Goal: Task Accomplishment & Management: Use online tool/utility

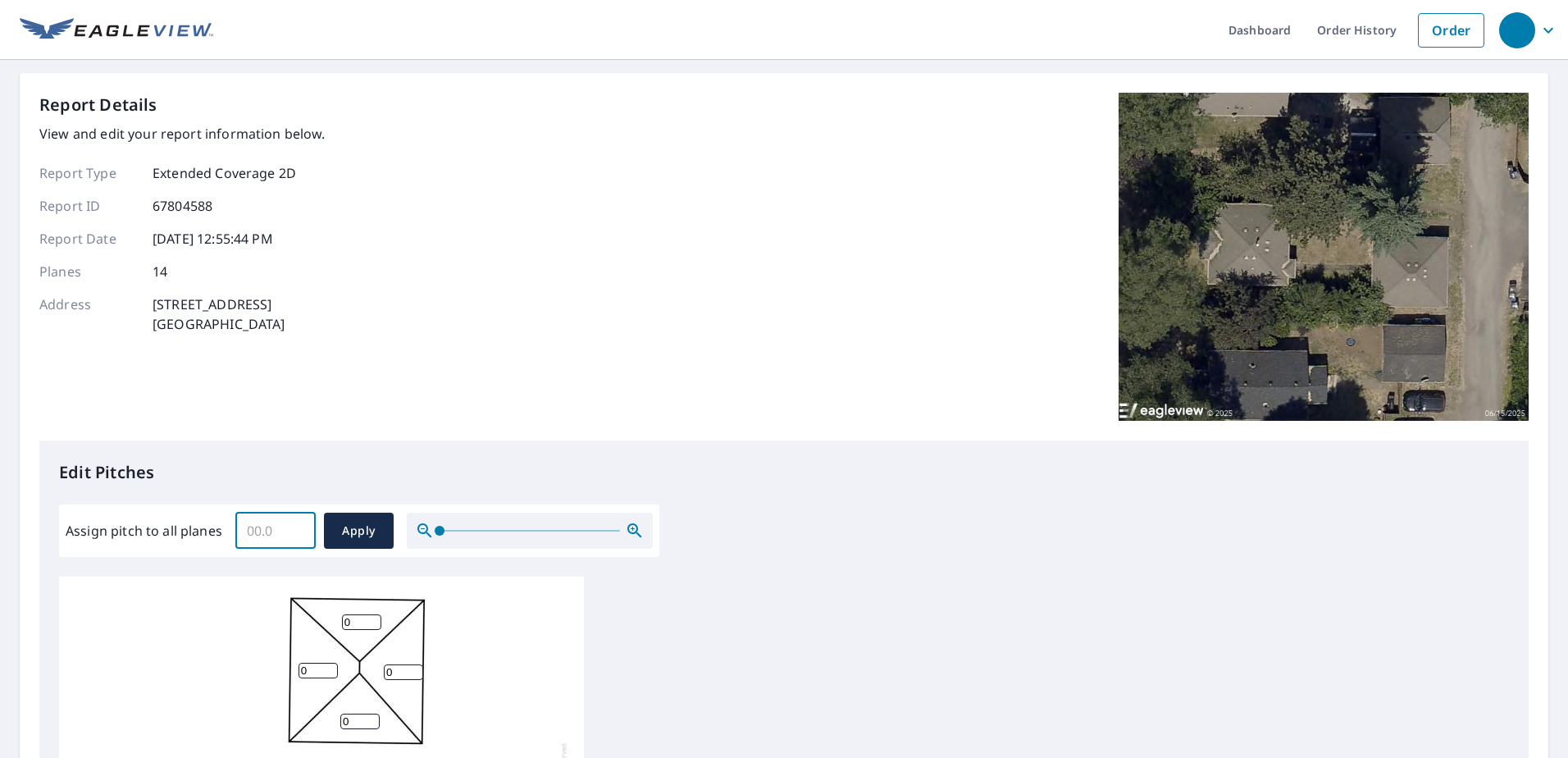
click at [272, 541] on input "Assign pitch to all planes" at bounding box center [275, 530] width 80 height 46
type input "5"
click at [365, 528] on span "Apply" at bounding box center [359, 531] width 43 height 21
type input "5"
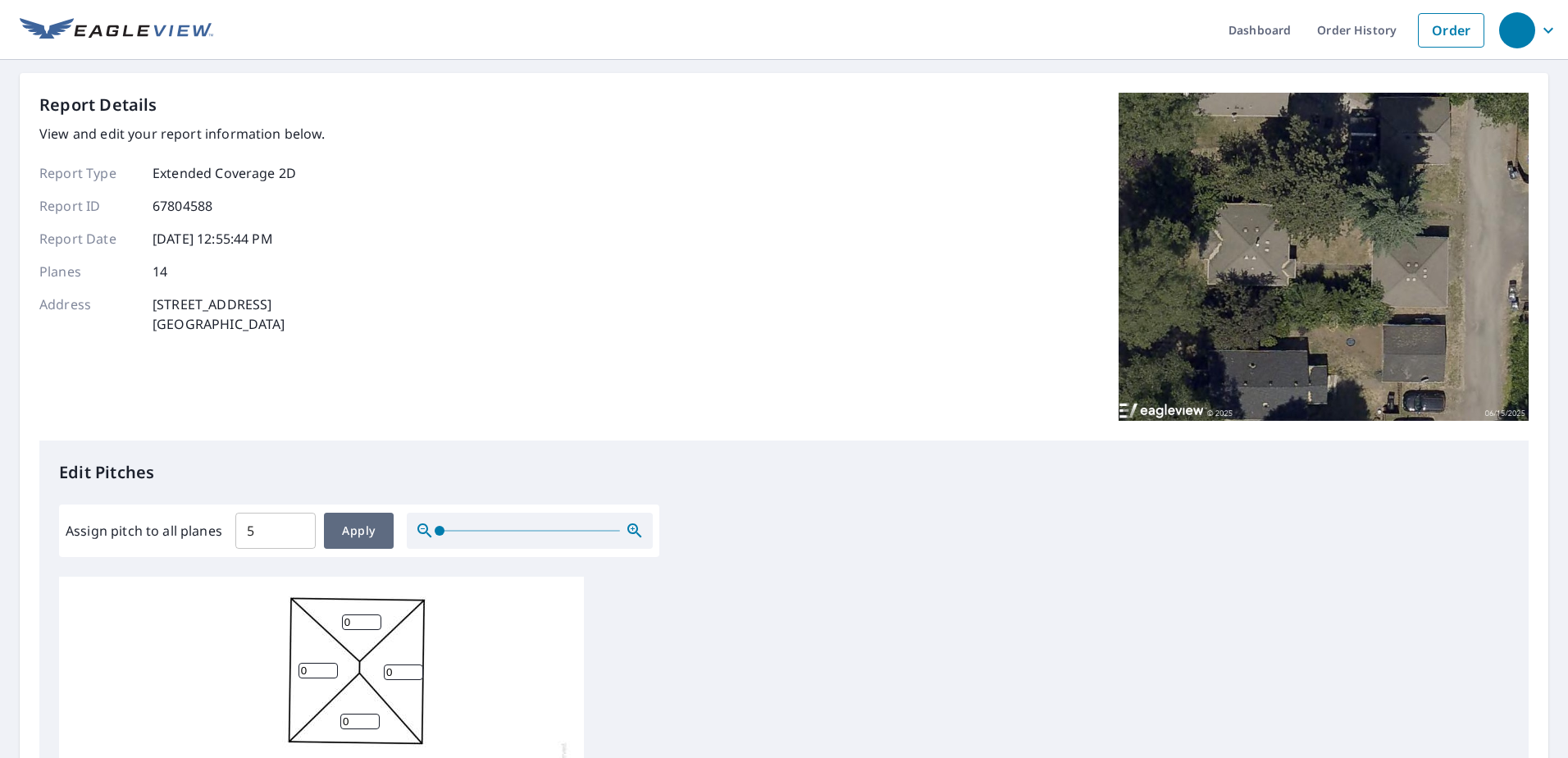
type input "5"
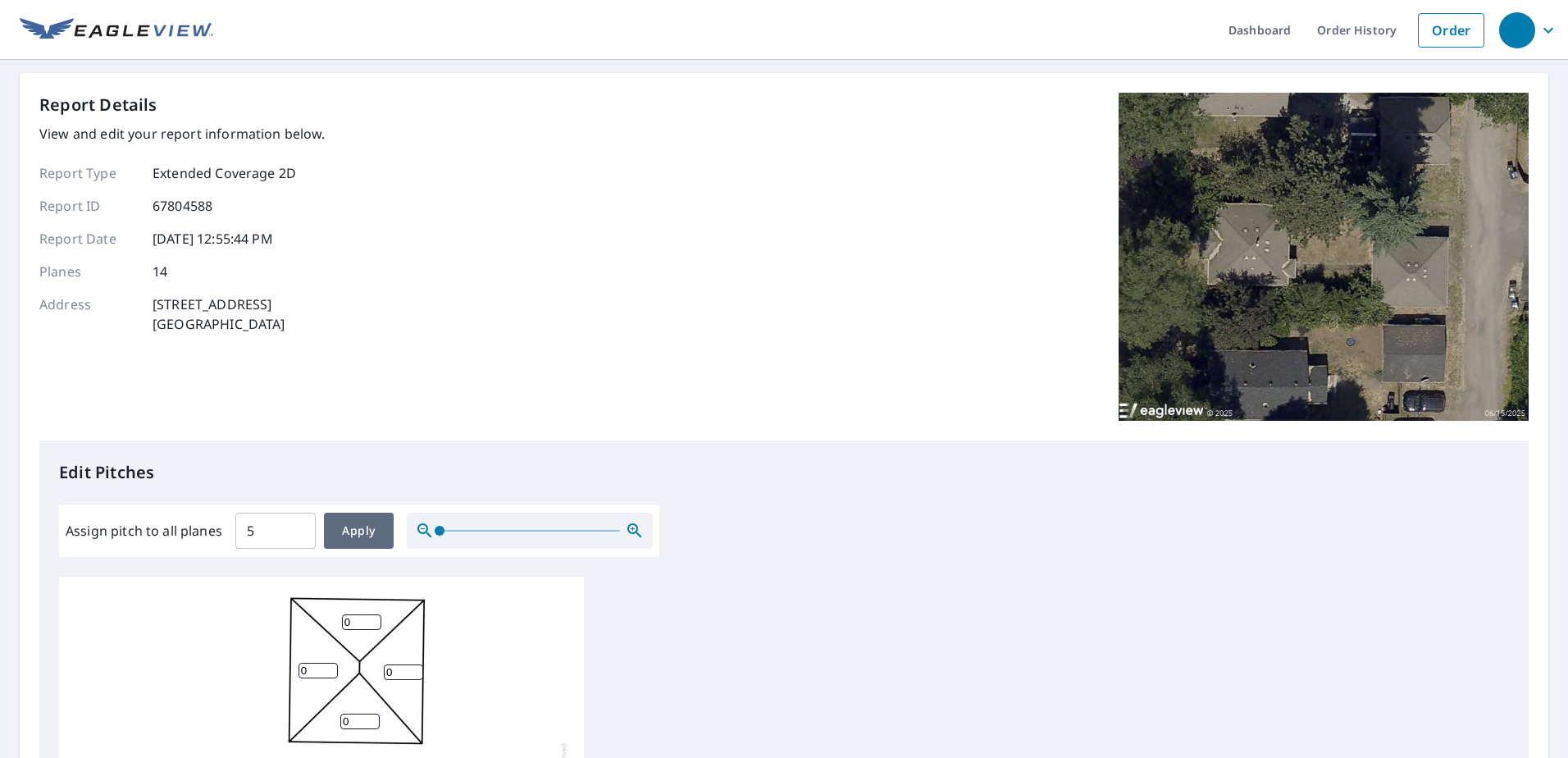
type input "5"
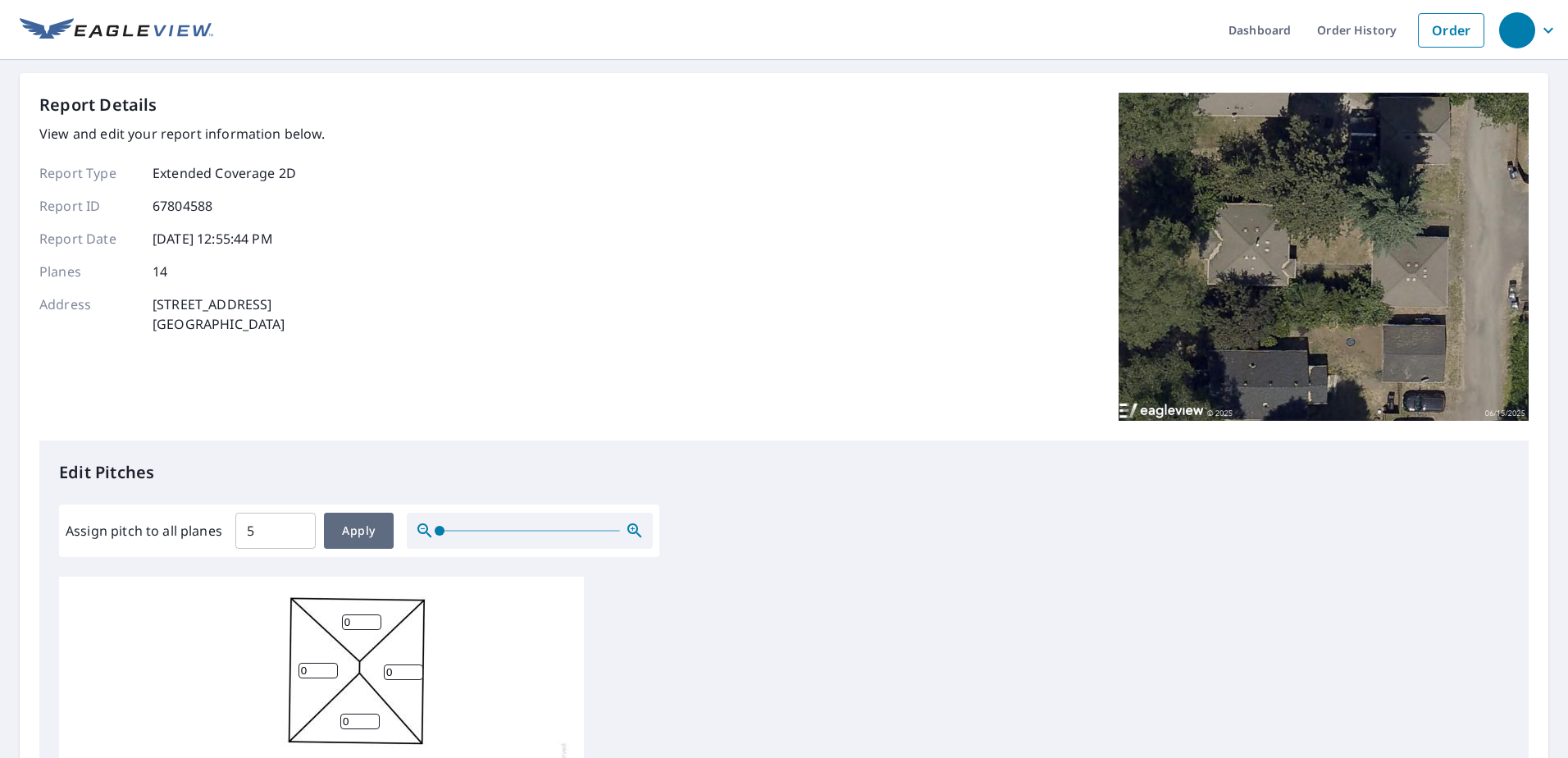
type input "5"
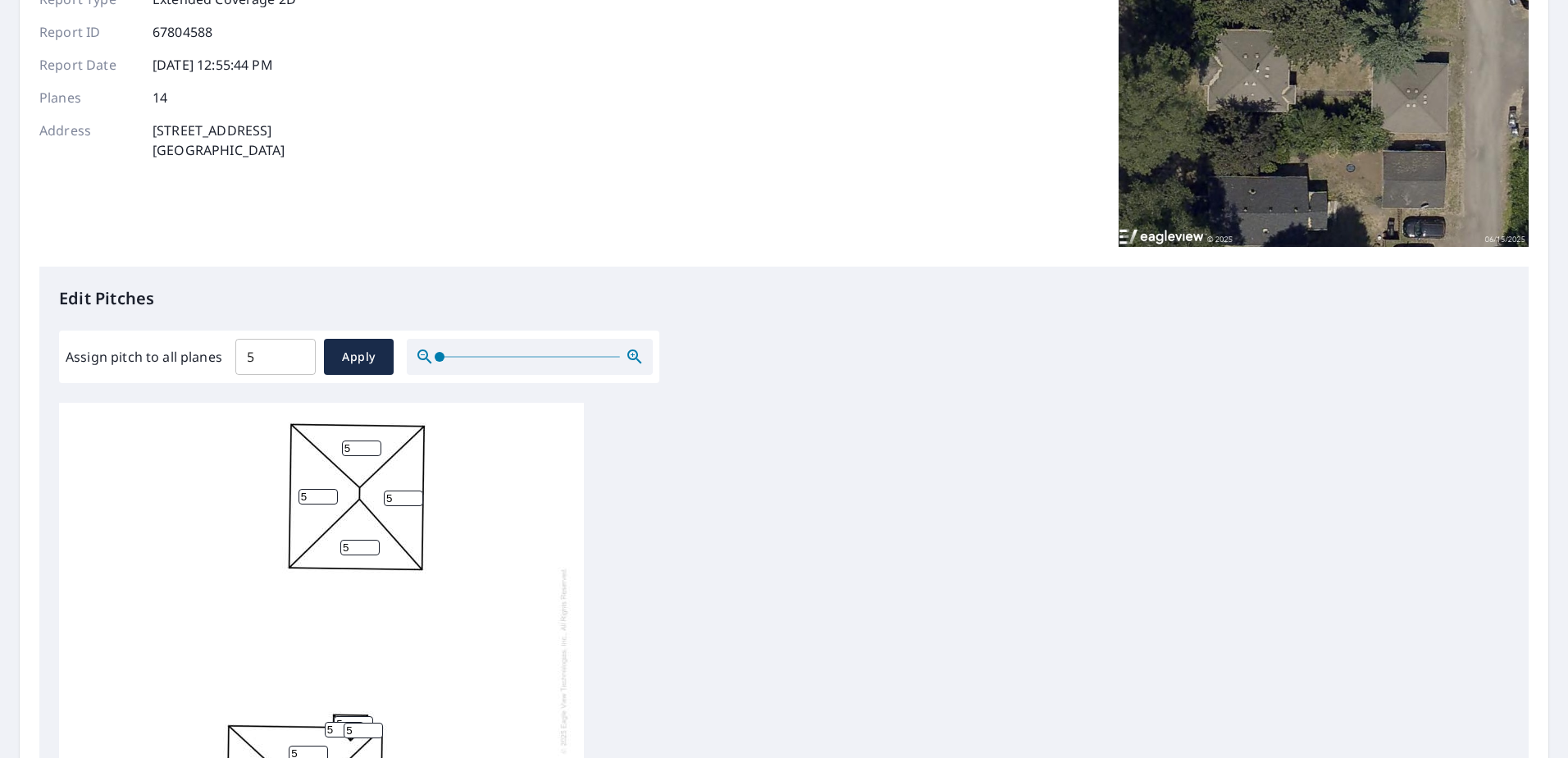
scroll to position [540, 0]
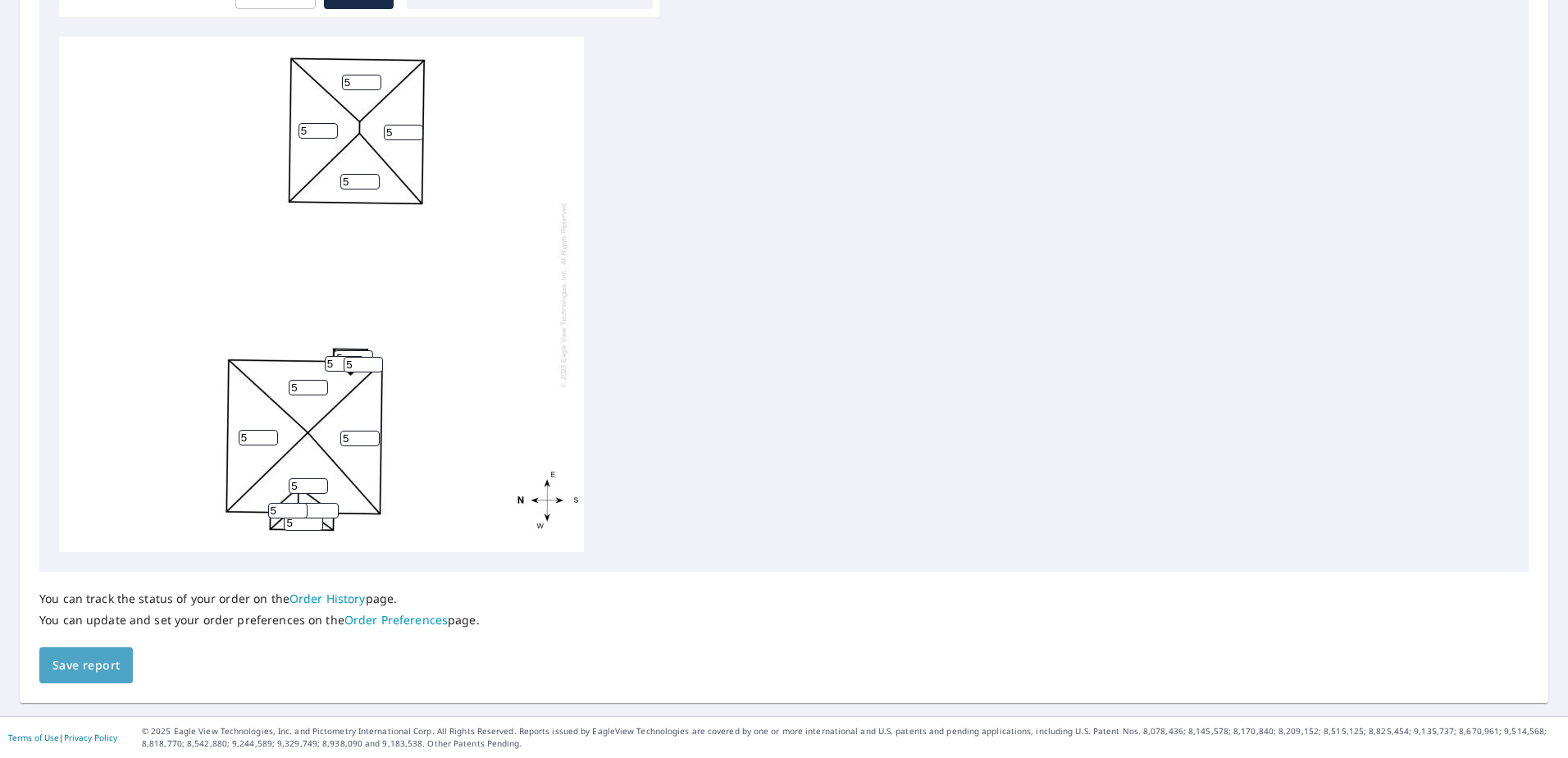
click at [98, 671] on span "Save report" at bounding box center [86, 665] width 68 height 21
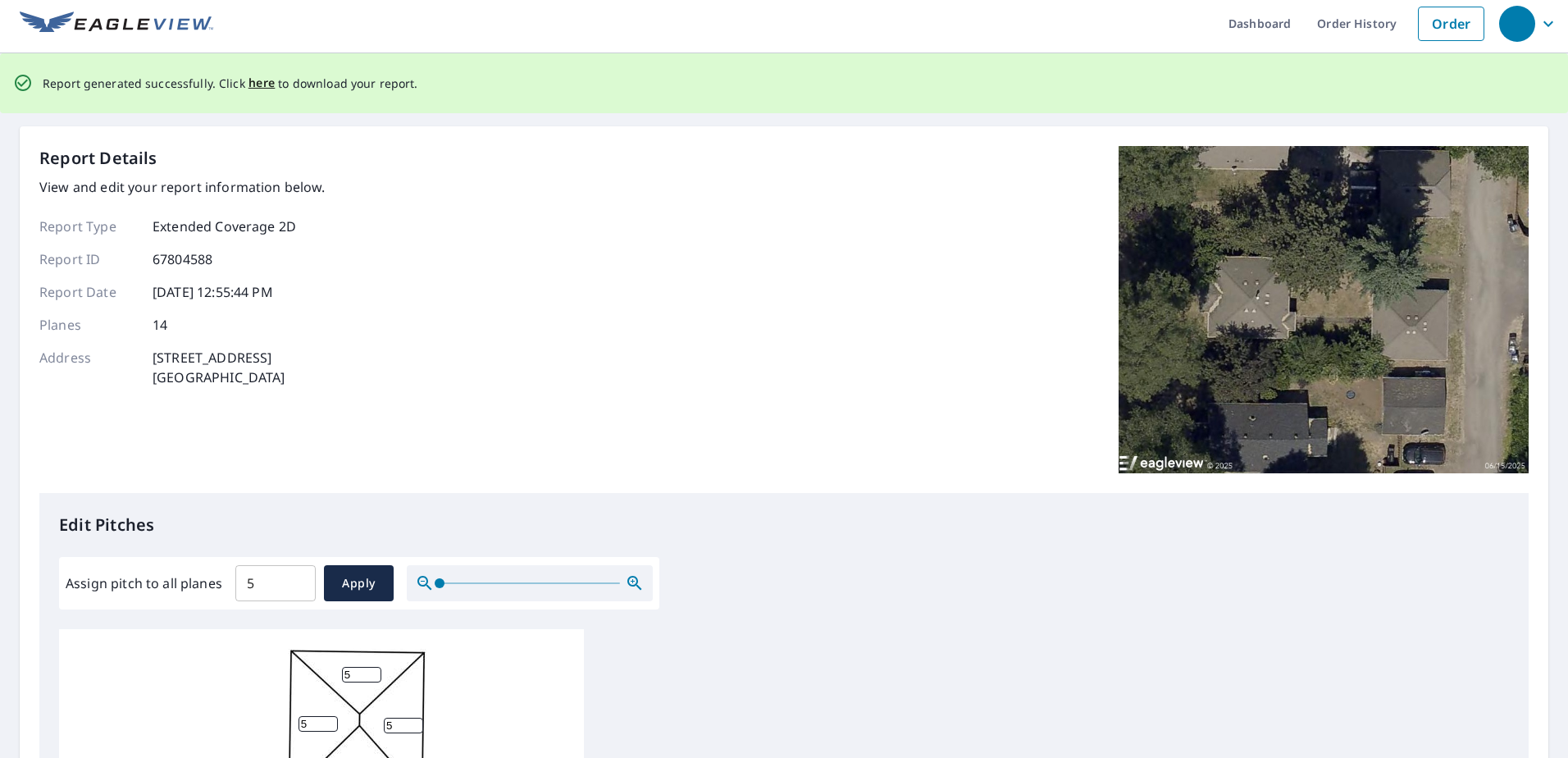
scroll to position [0, 0]
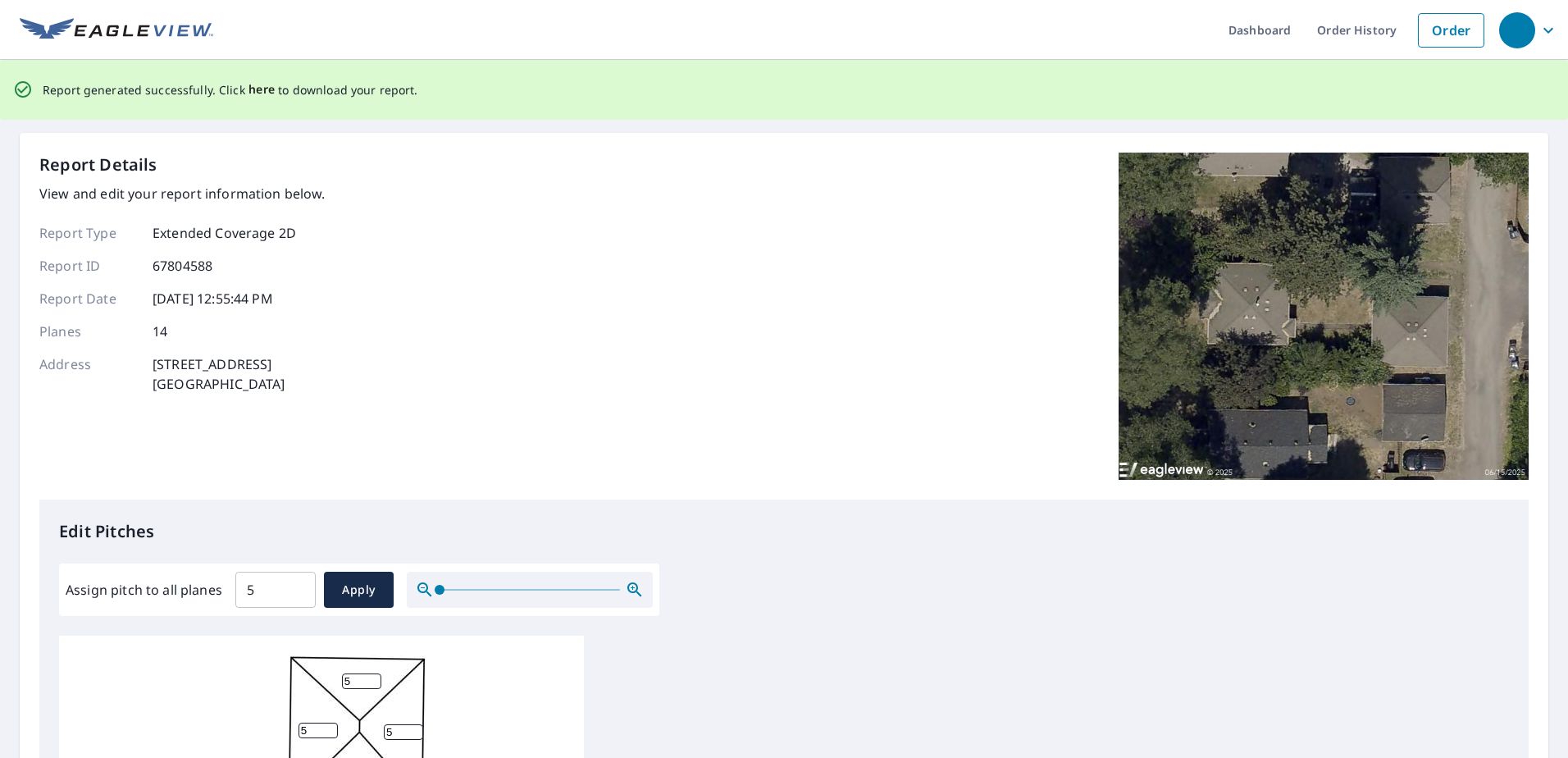
click at [252, 89] on span "here" at bounding box center [262, 89] width 27 height 21
click at [260, 89] on span "here" at bounding box center [262, 89] width 27 height 21
